Goal: Obtain resource: Obtain resource

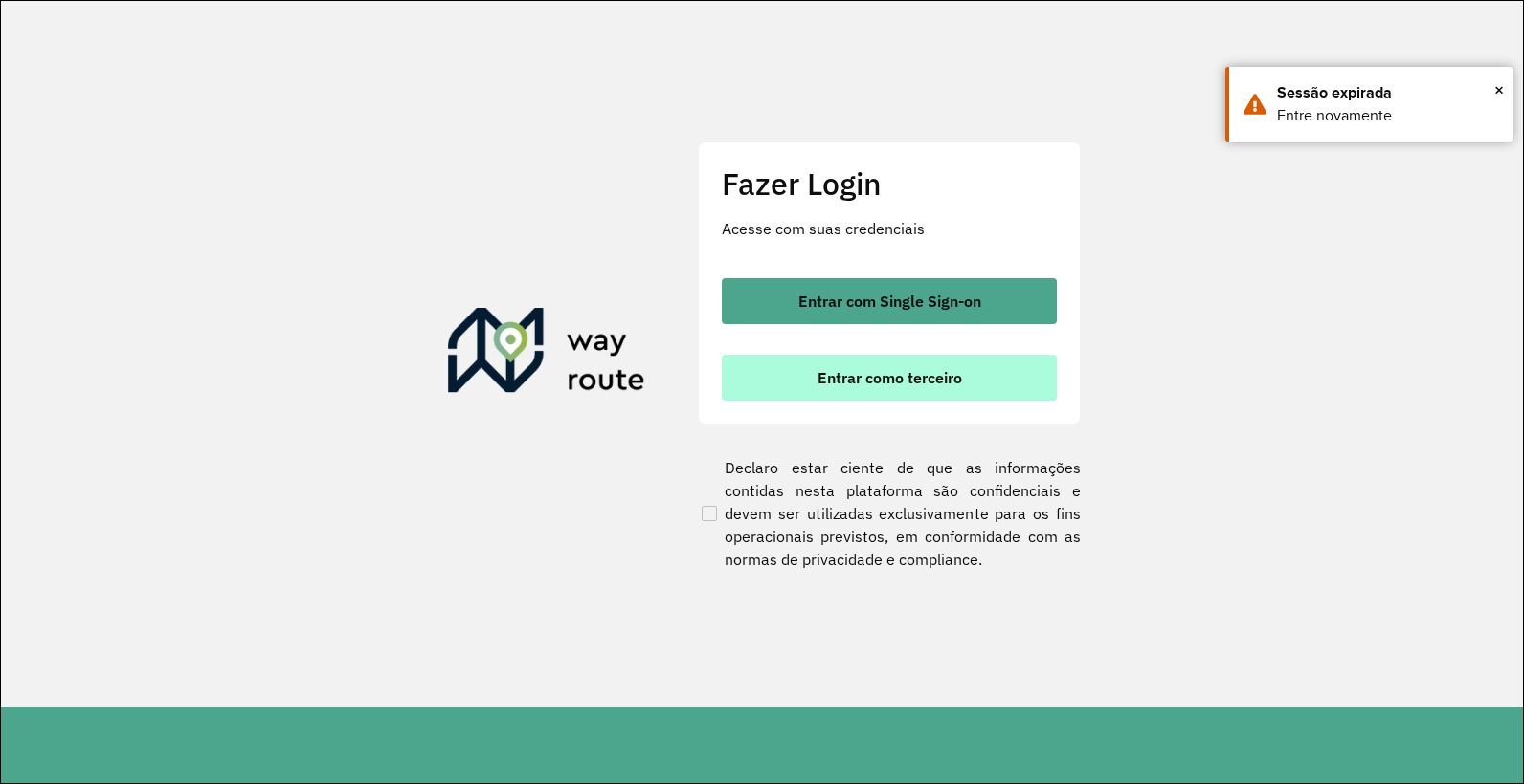
click at [947, 390] on button "Entrar como terceiro" at bounding box center [889, 378] width 335 height 46
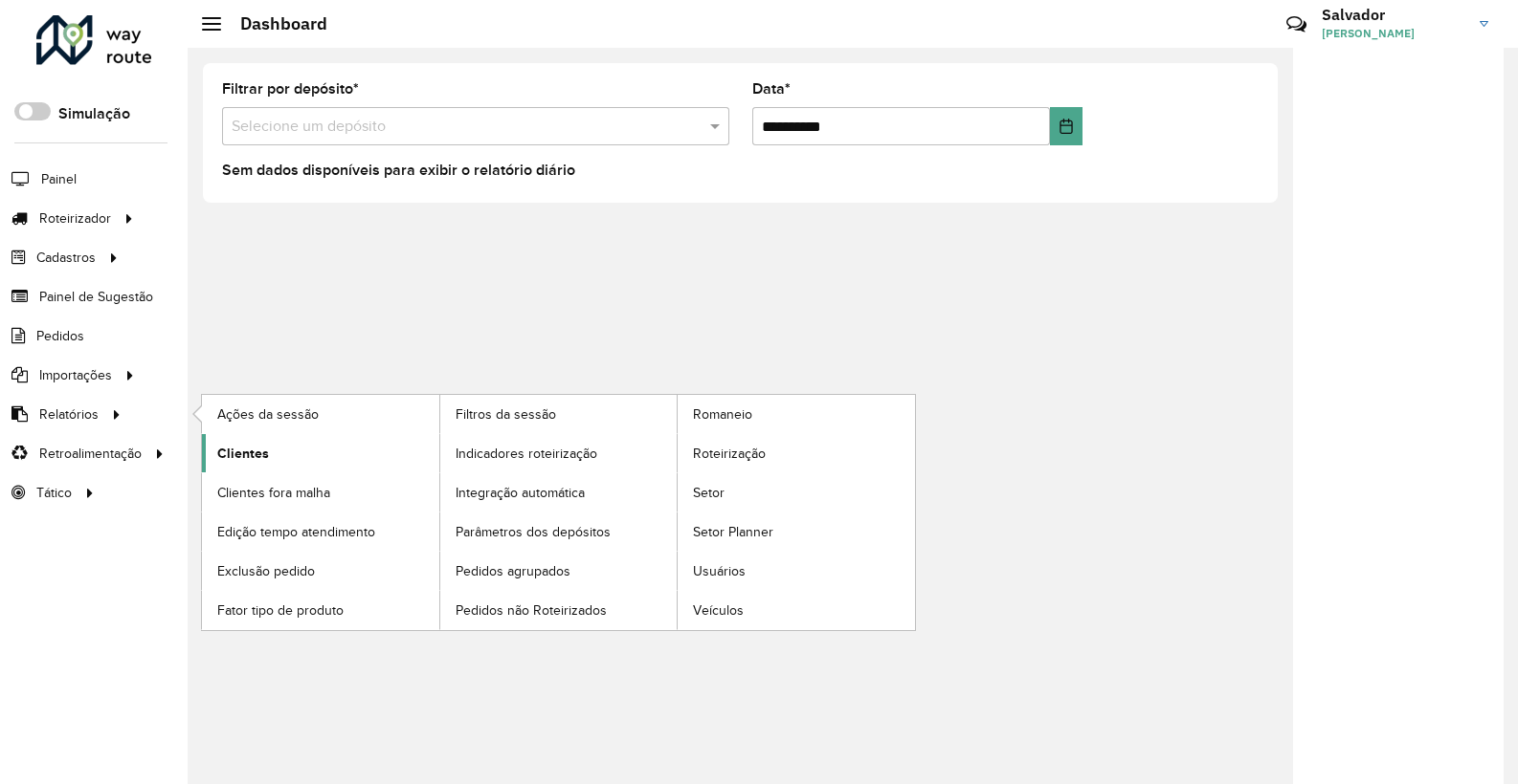
click at [336, 451] on link "Clientes" at bounding box center [320, 453] width 237 height 39
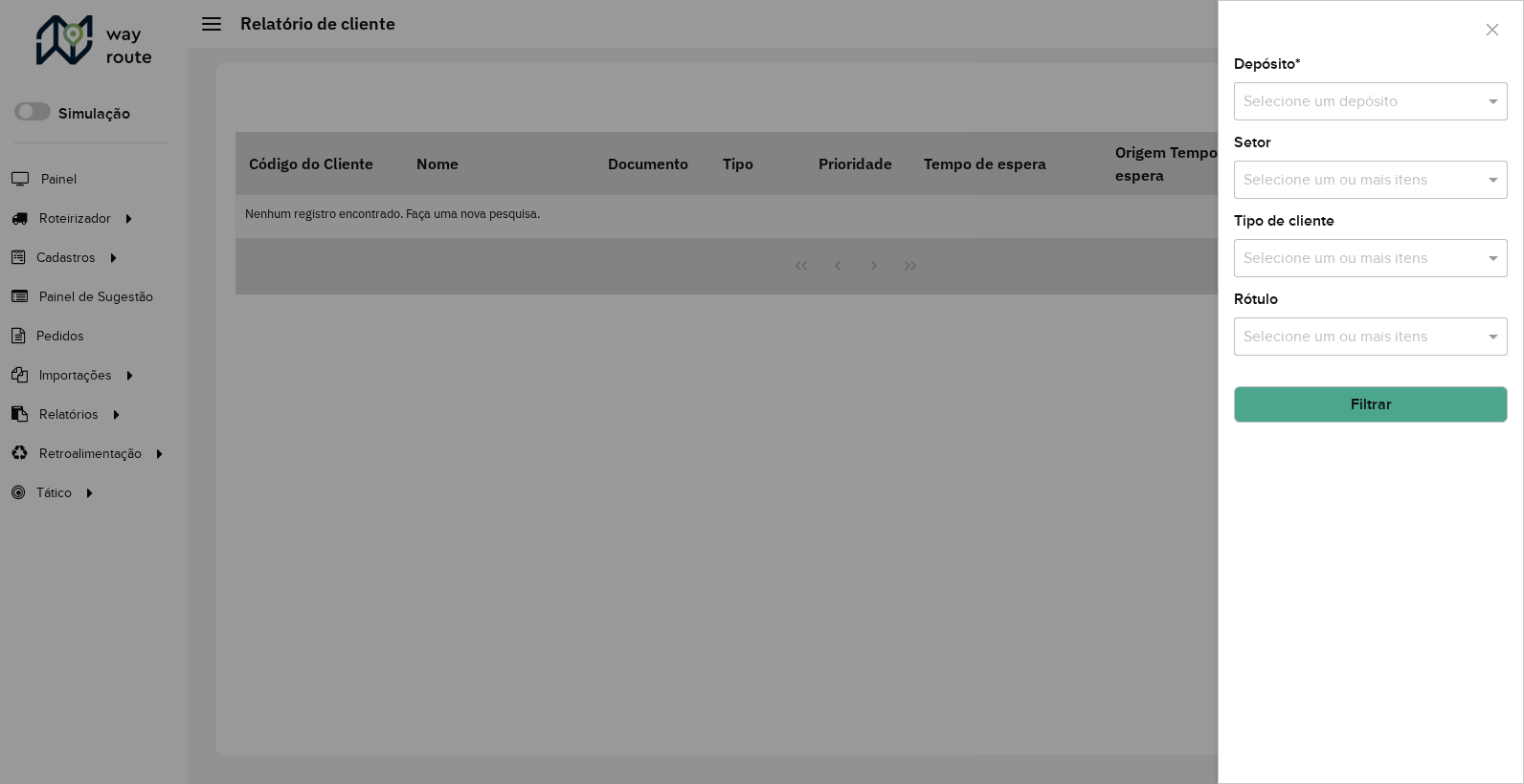
click at [1447, 102] on input "text" at bounding box center [1351, 102] width 216 height 23
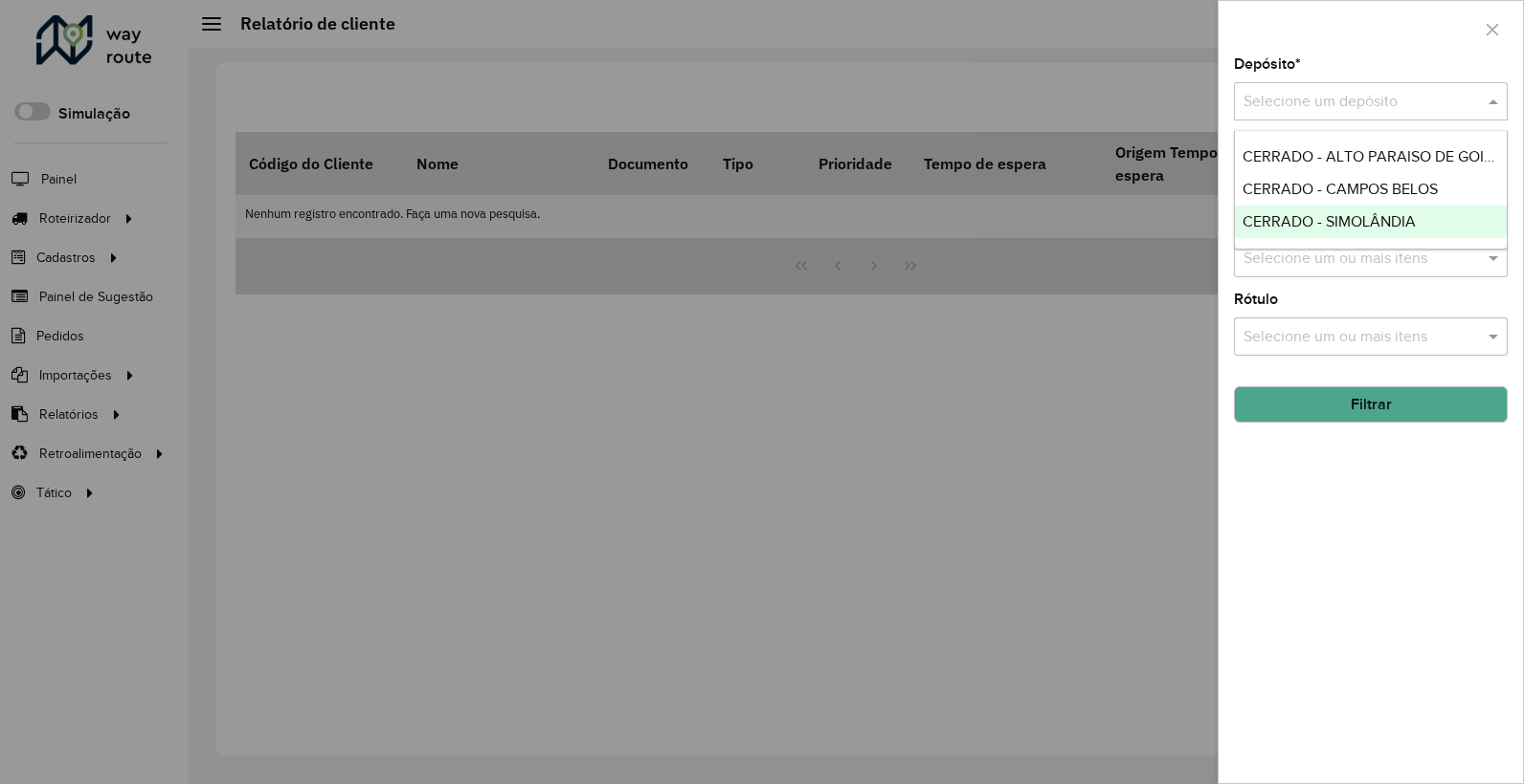
click at [1359, 225] on span "CERRADO - SIMOLÂNDIA" at bounding box center [1329, 221] width 174 height 16
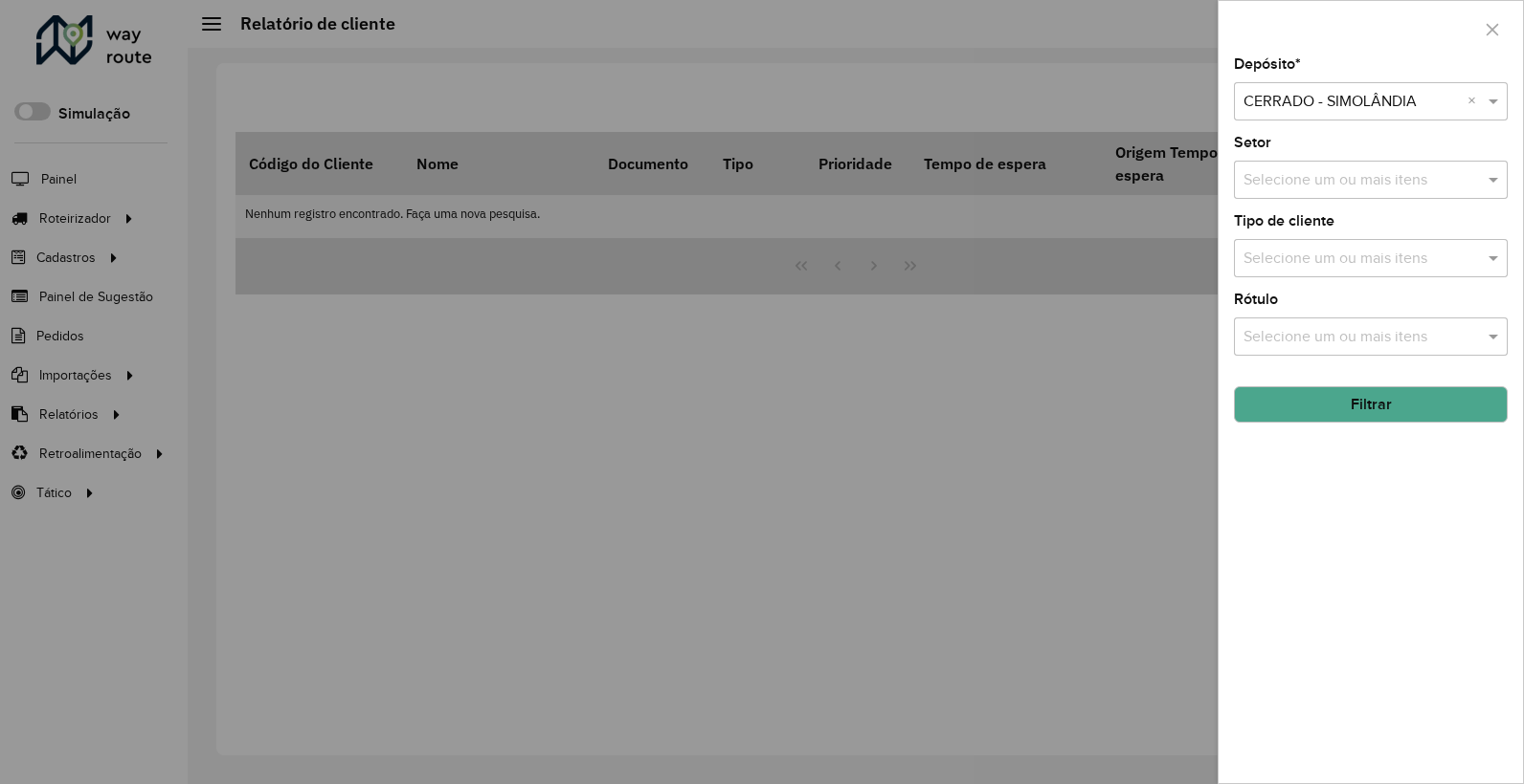
click at [1345, 407] on button "Filtrar" at bounding box center [1370, 404] width 274 height 37
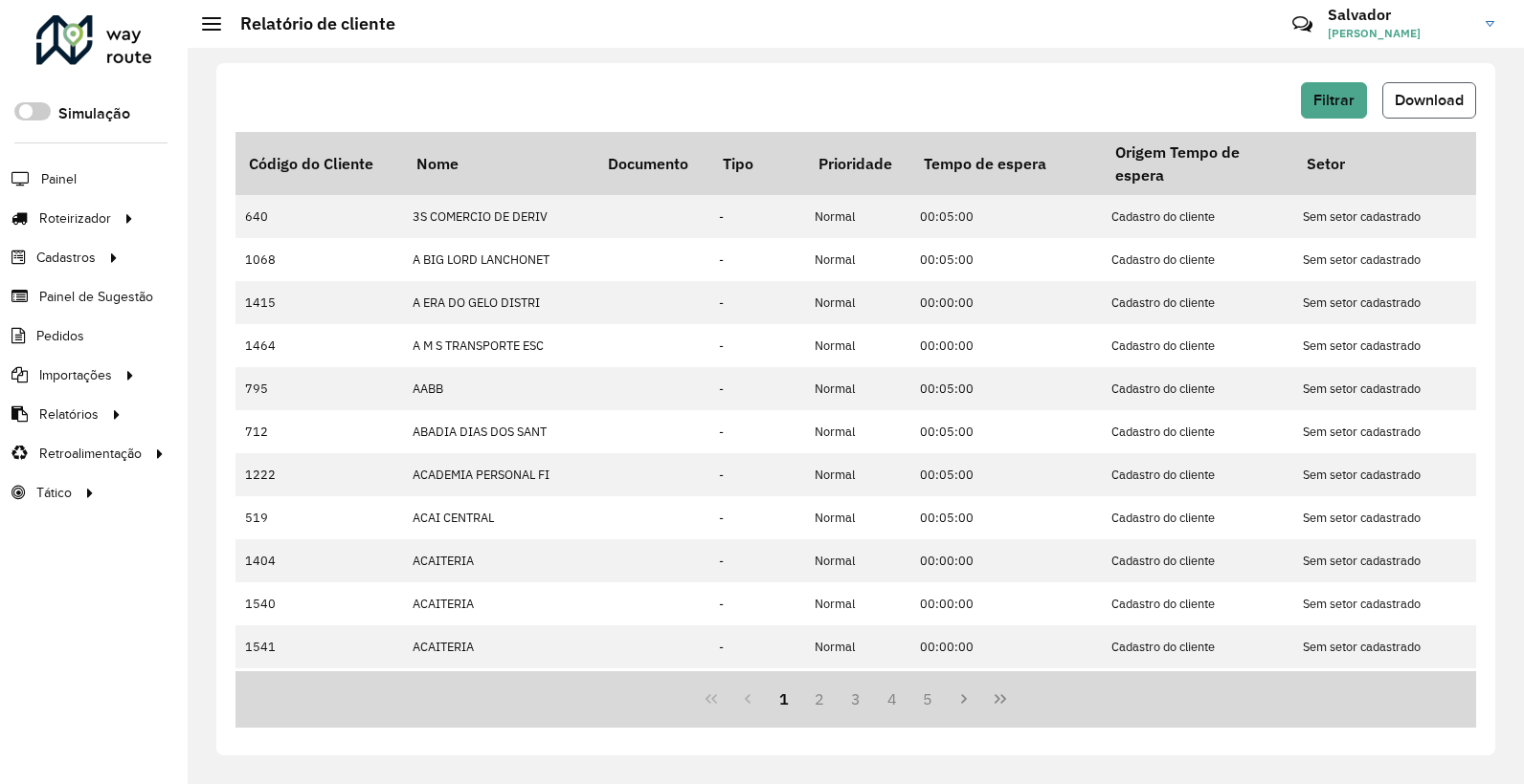
click at [1442, 106] on span "Download" at bounding box center [1428, 100] width 68 height 16
drag, startPoint x: 655, startPoint y: 90, endPoint x: 876, endPoint y: 166, distance: 233.7
click at [654, 90] on div "Filtrar Download" at bounding box center [855, 100] width 1240 height 37
click at [1340, 92] on span "Filtrar" at bounding box center [1334, 100] width 42 height 16
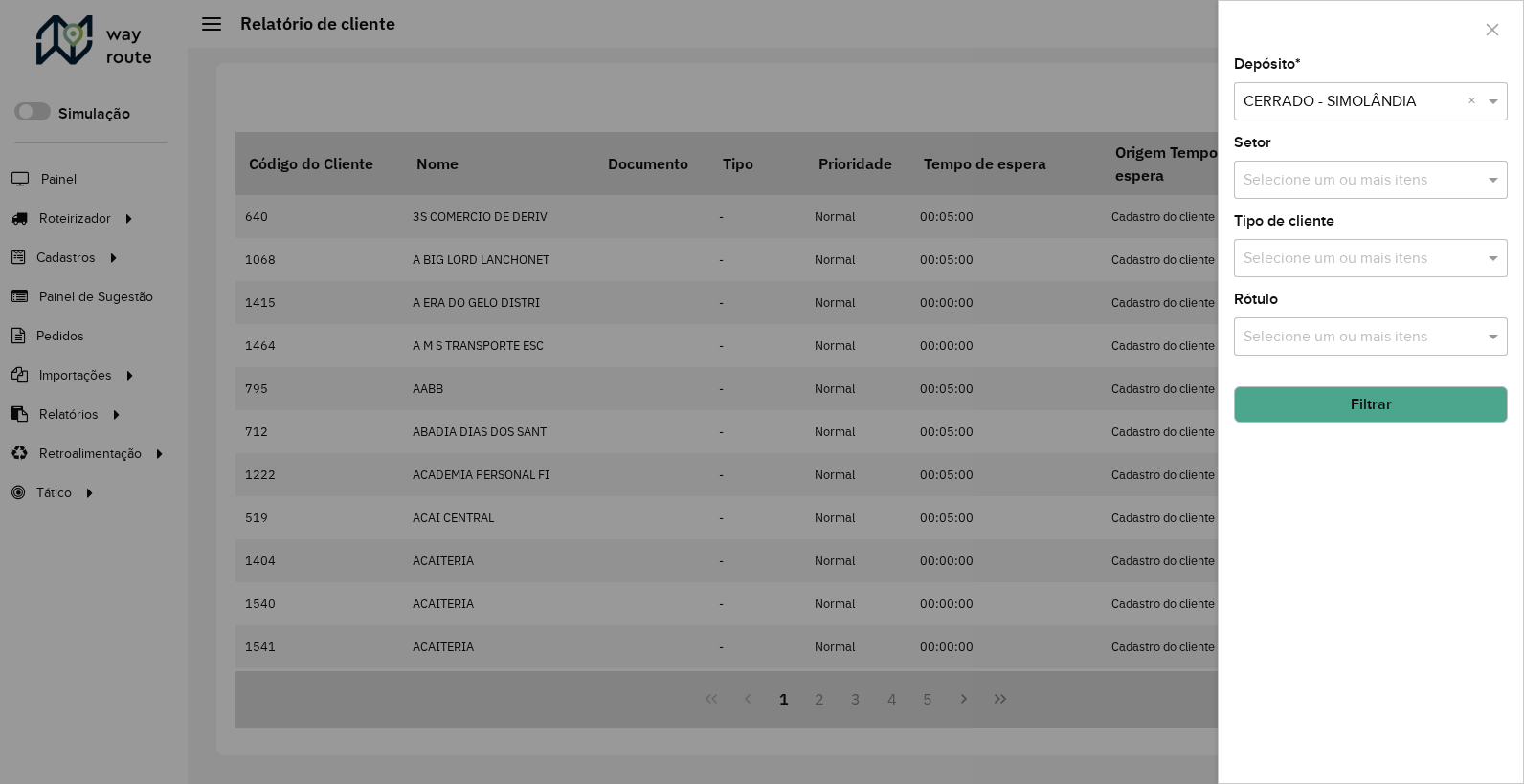
drag, startPoint x: 1347, startPoint y: 106, endPoint x: 1351, endPoint y: 124, distance: 18.4
click at [1347, 105] on input "text" at bounding box center [1351, 102] width 216 height 23
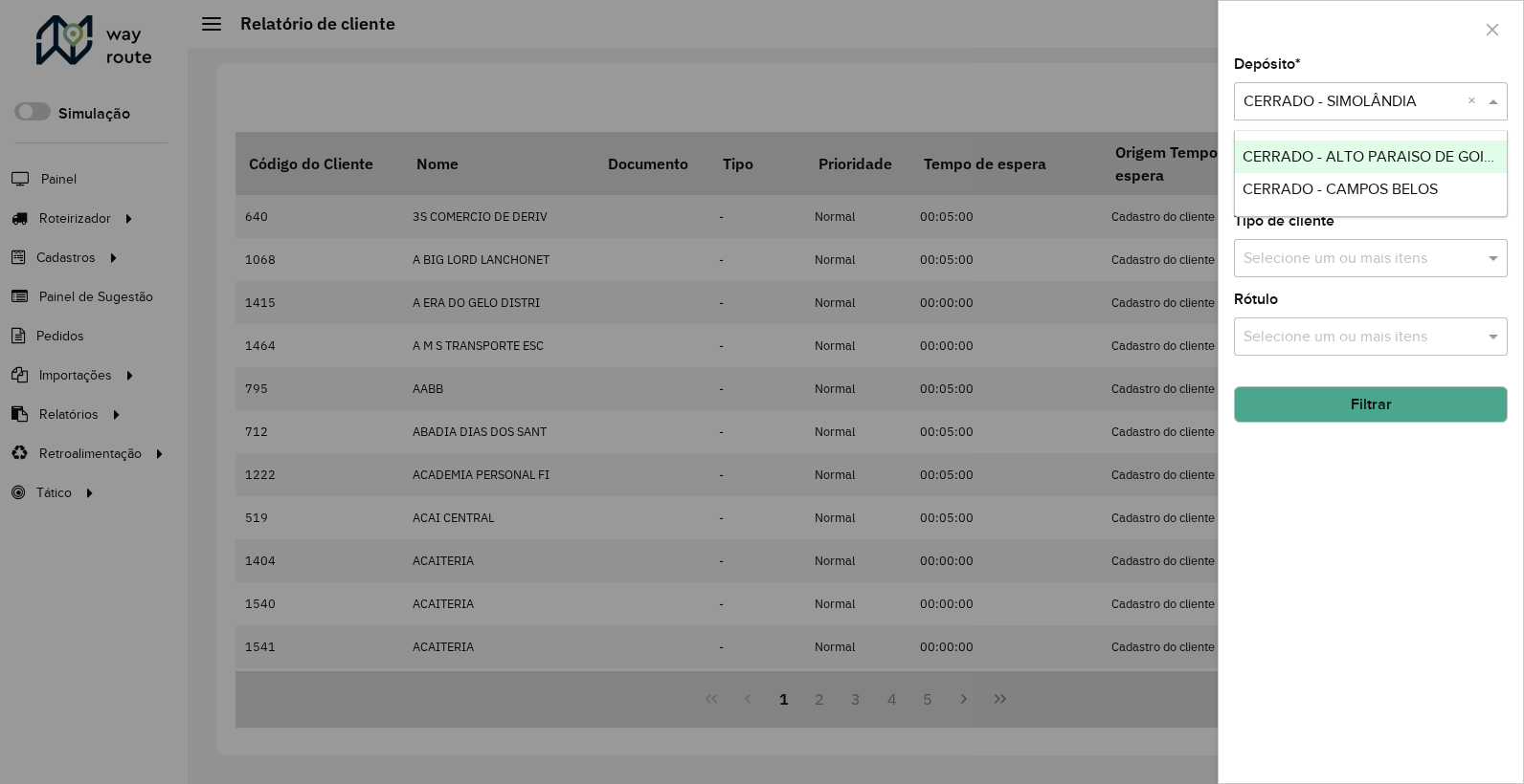
click at [1356, 159] on span "CERRADO - ALTO PARAISO DE GOIAS" at bounding box center [1372, 157] width 261 height 16
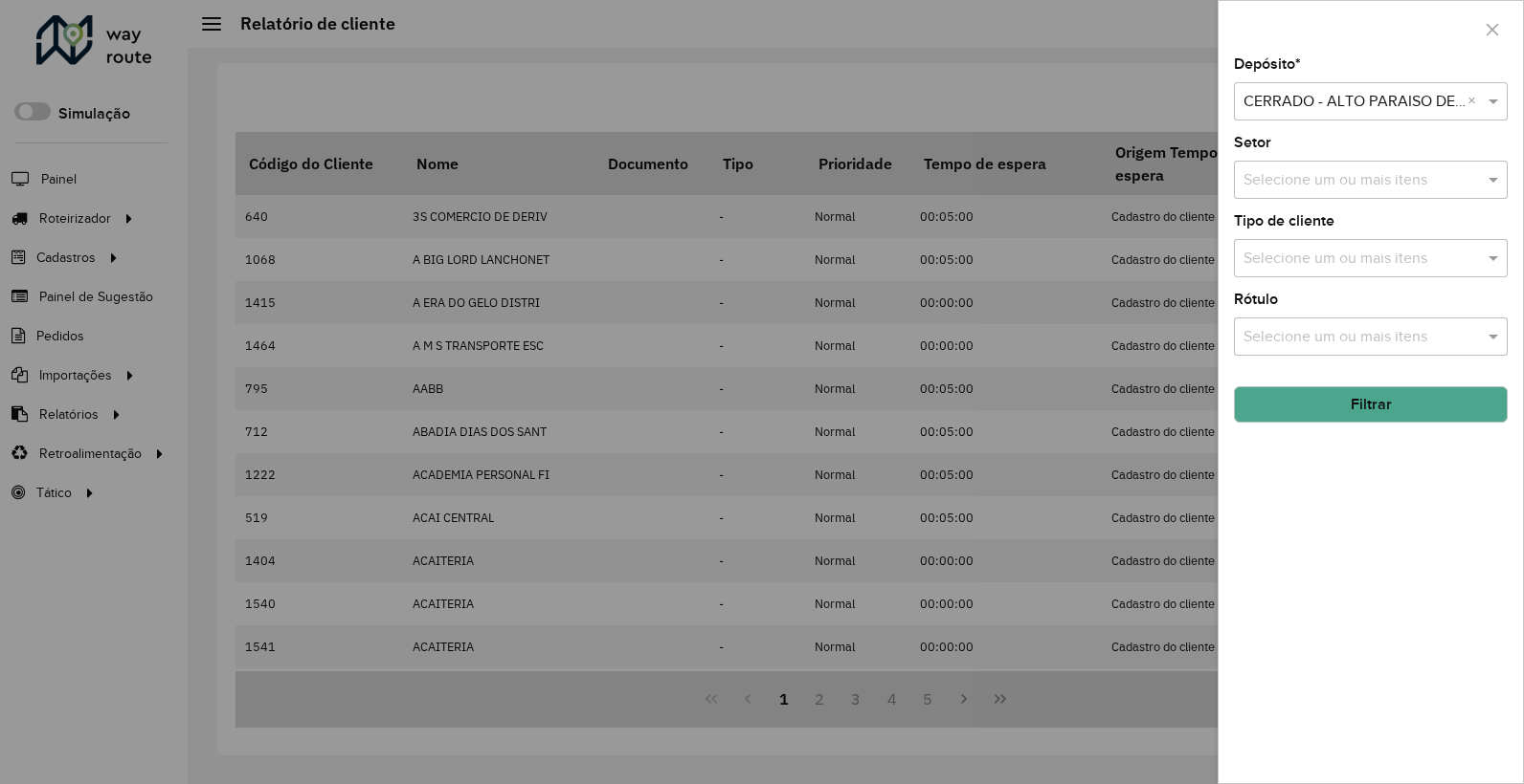
click at [1350, 416] on button "Filtrar" at bounding box center [1370, 404] width 274 height 37
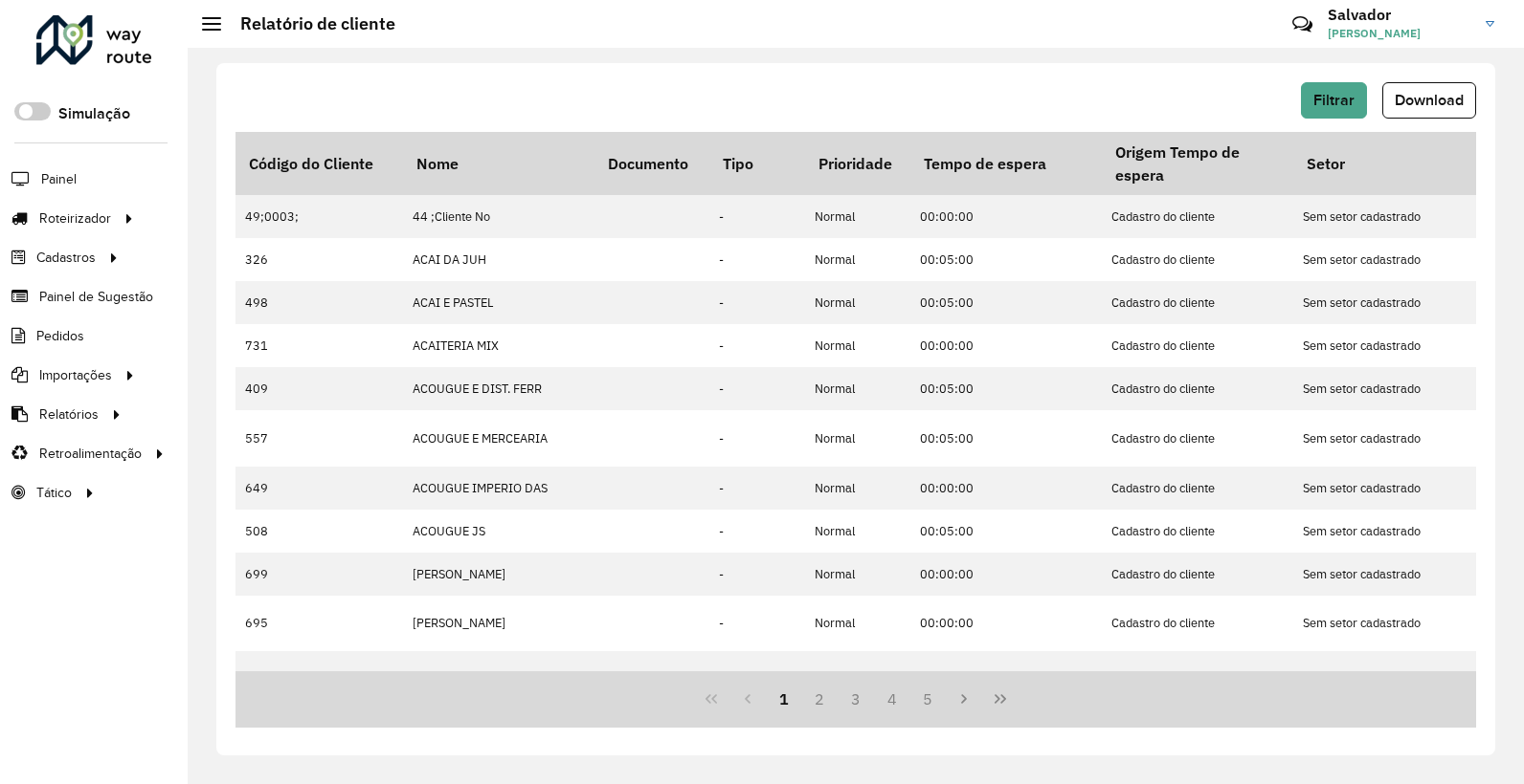
click at [1436, 104] on span "Download" at bounding box center [1428, 100] width 68 height 16
click at [761, 76] on div "Filtrar Download Código do Cliente Nome Documento Tipo Prioridade Tempo de espe…" at bounding box center [855, 409] width 1278 height 693
click at [1328, 99] on span "Filtrar" at bounding box center [1334, 100] width 42 height 16
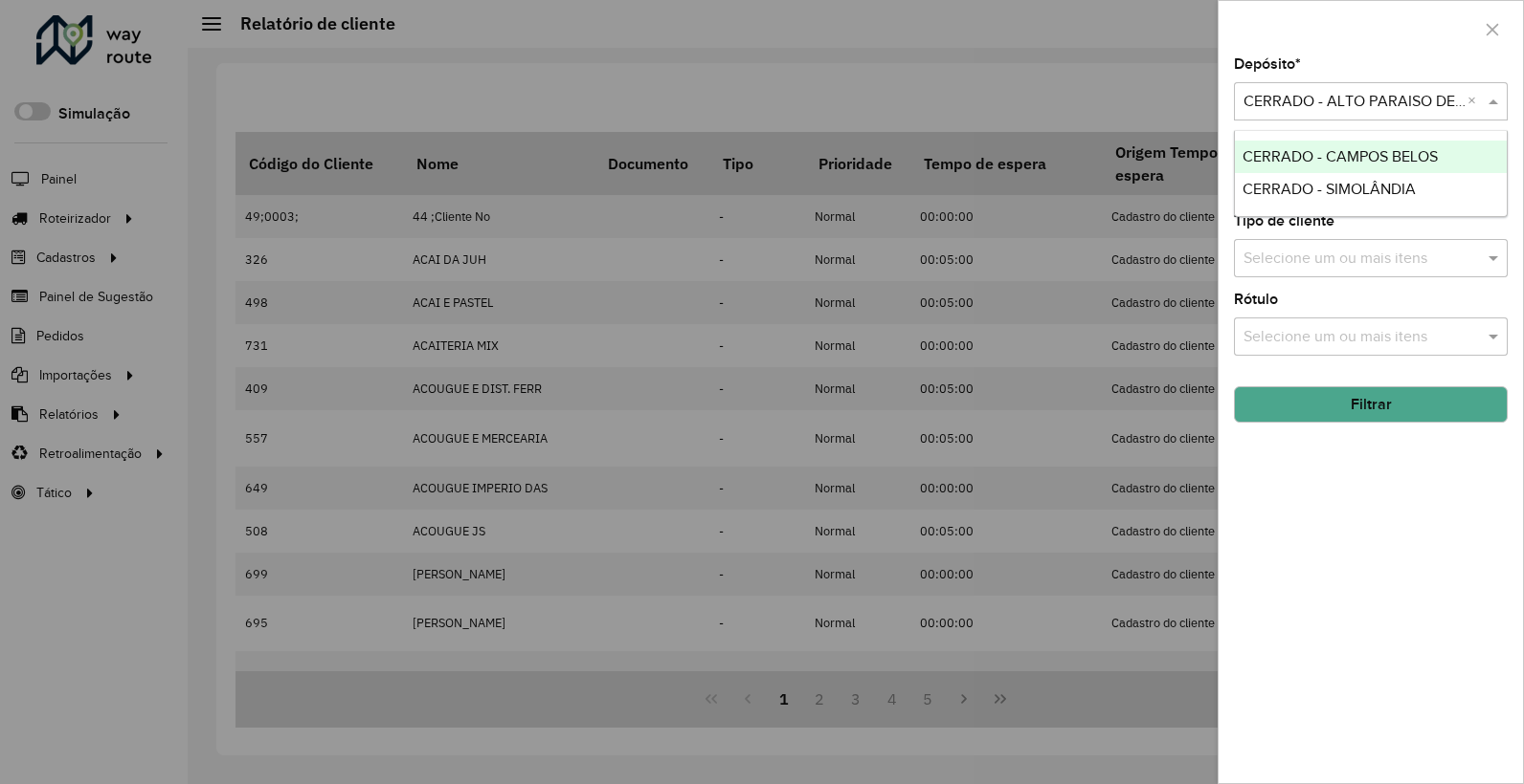
click at [1400, 113] on input "text" at bounding box center [1351, 102] width 216 height 23
click at [1343, 156] on span "CERRADO - CAMPOS BELOS" at bounding box center [1340, 157] width 195 height 16
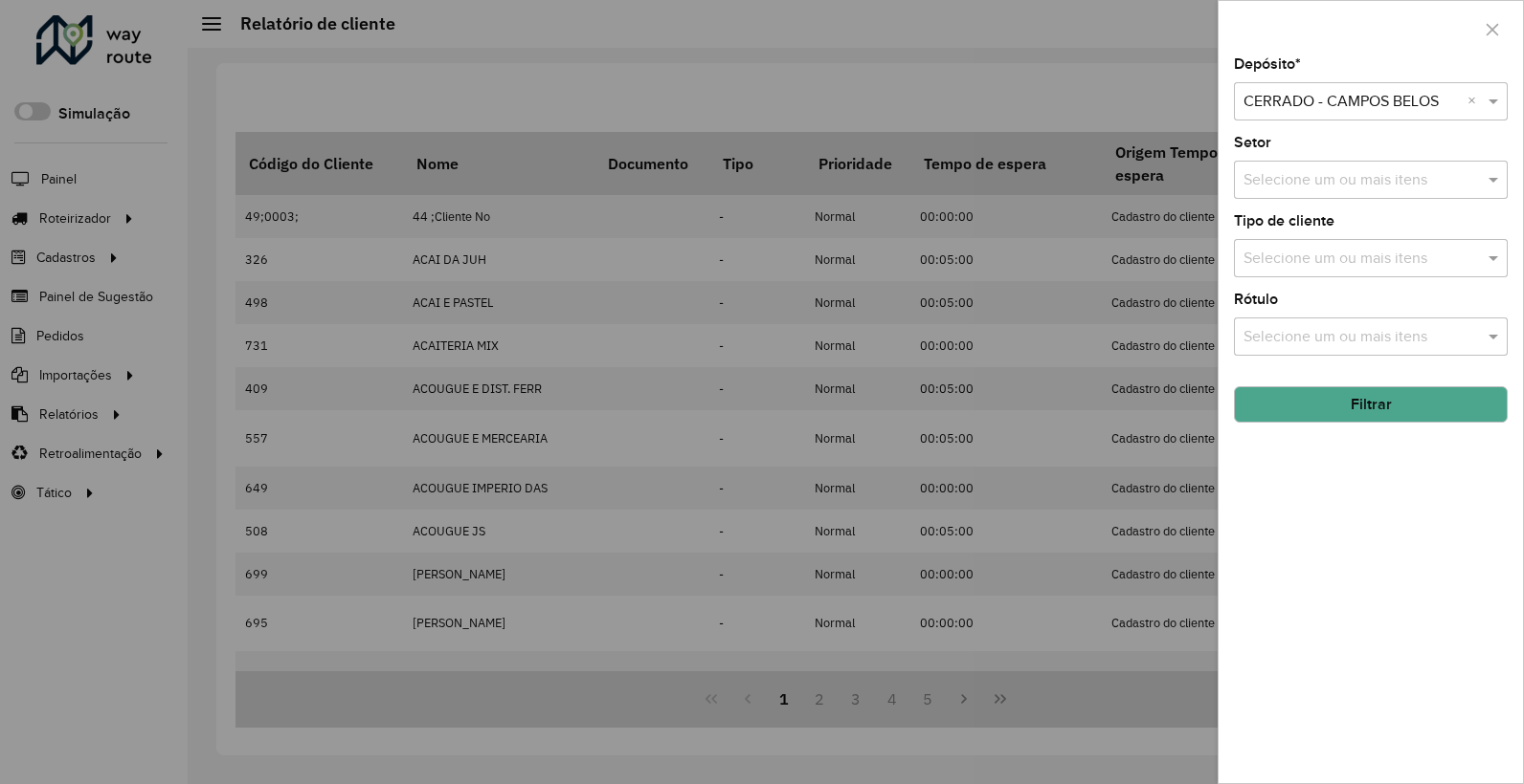
click at [1371, 415] on button "Filtrar" at bounding box center [1370, 404] width 274 height 37
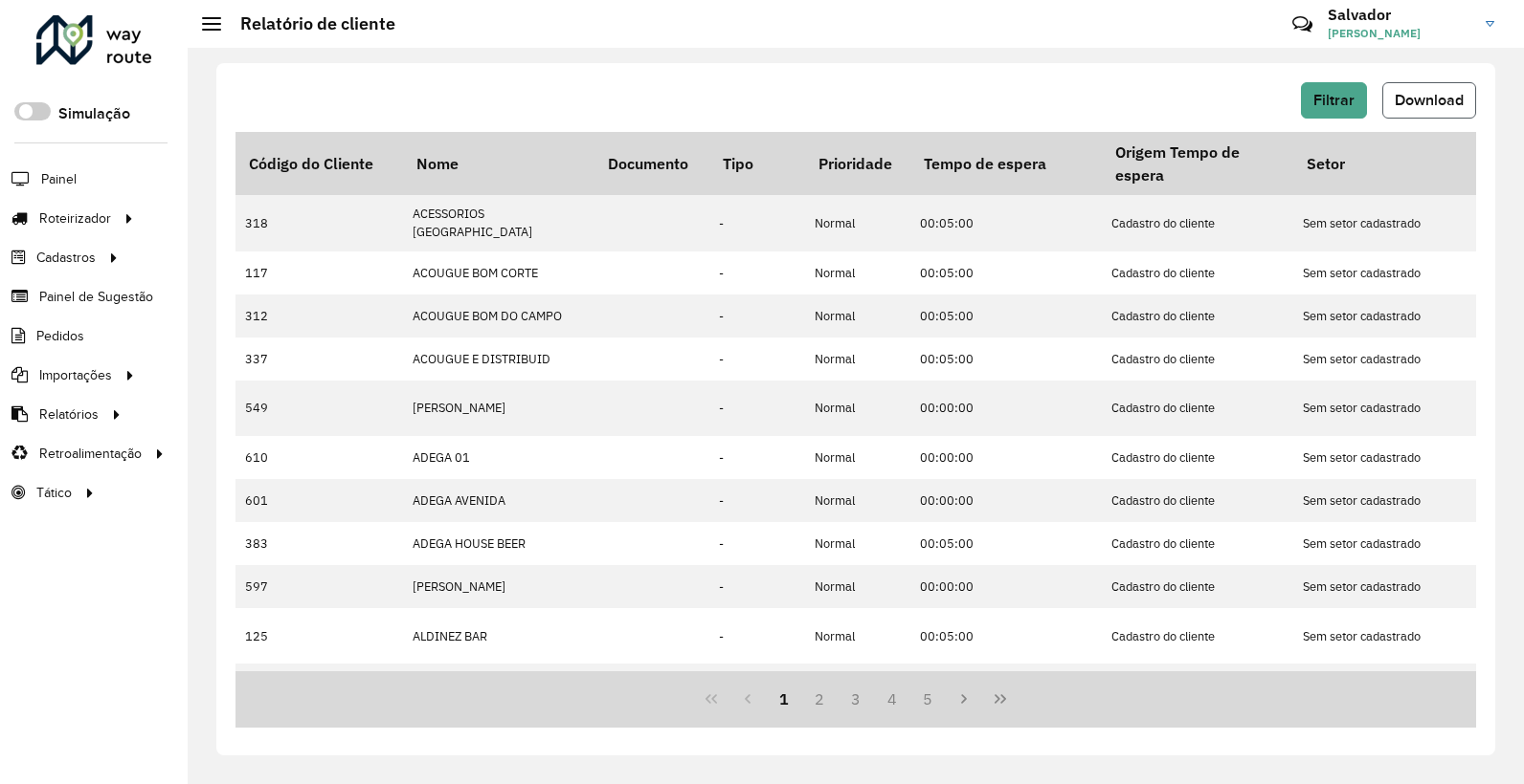
click at [1445, 98] on span "Download" at bounding box center [1428, 100] width 68 height 16
